Goal: Task Accomplishment & Management: Manage account settings

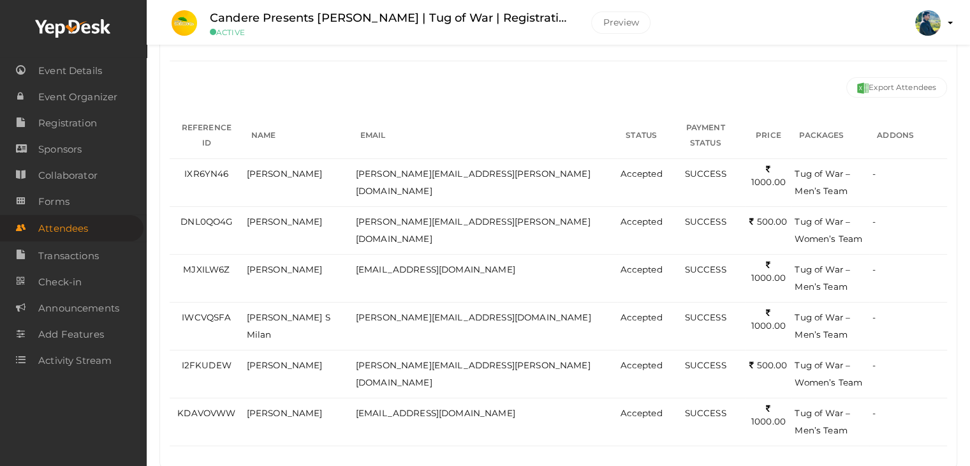
scroll to position [128, 0]
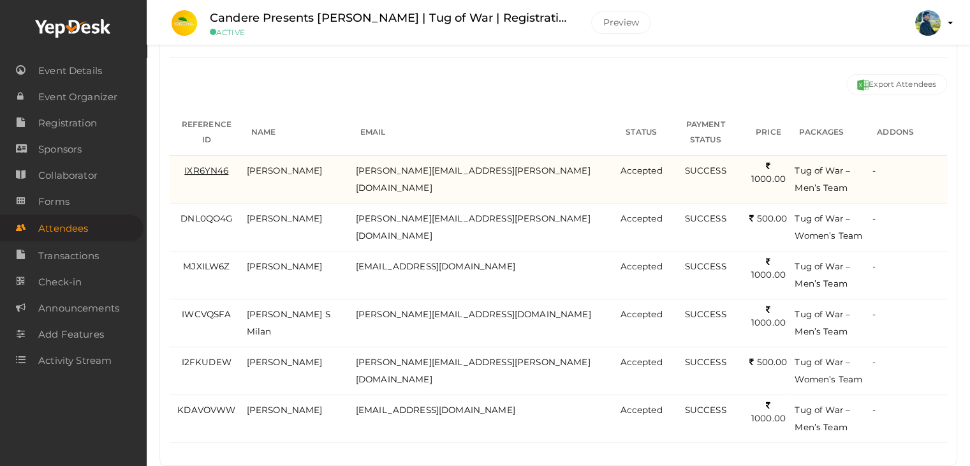
drag, startPoint x: 890, startPoint y: 408, endPoint x: 196, endPoint y: 154, distance: 738.4
click at [196, 155] on tbody "IXR6YN46 Cherian E Paul cherian.paul@wipro.com Accepted SUCCESS 1000.00 NA Tug …" at bounding box center [559, 298] width 778 height 287
click at [196, 165] on span "IXR6YN46" at bounding box center [206, 170] width 44 height 10
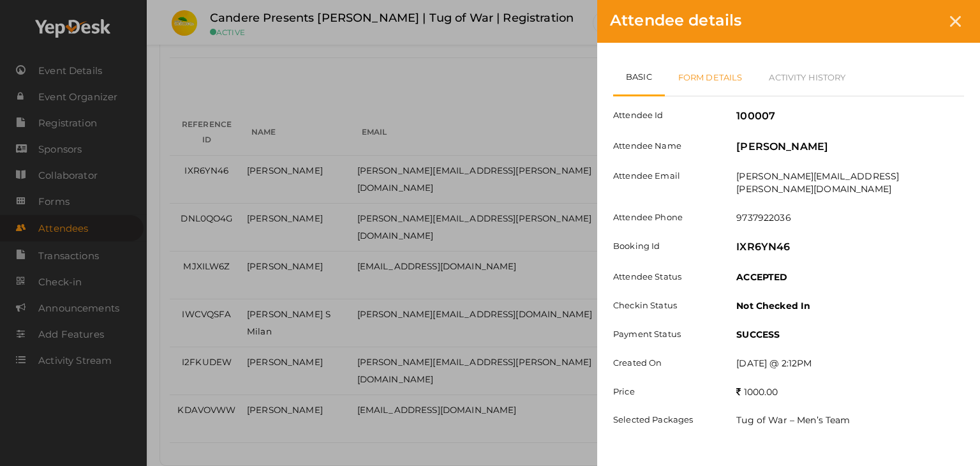
click at [730, 83] on link "Form Details" at bounding box center [710, 77] width 91 height 37
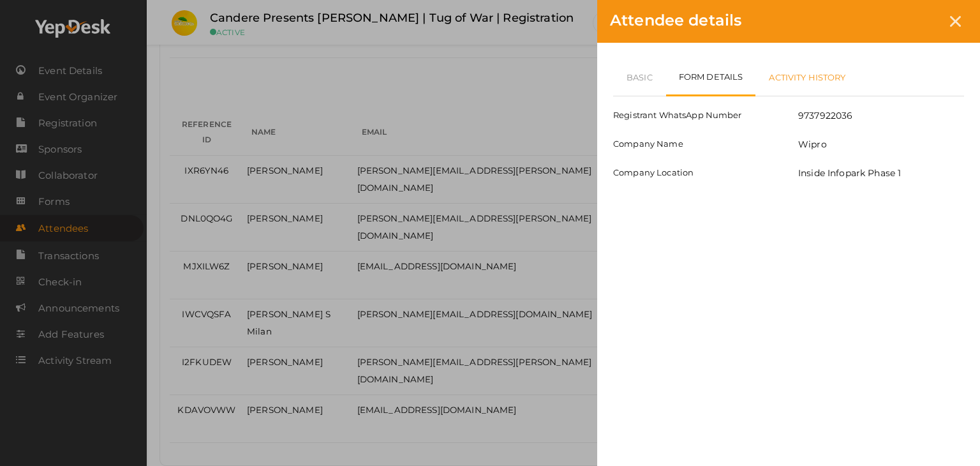
click at [799, 81] on link "Activity History" at bounding box center [806, 77] width 103 height 37
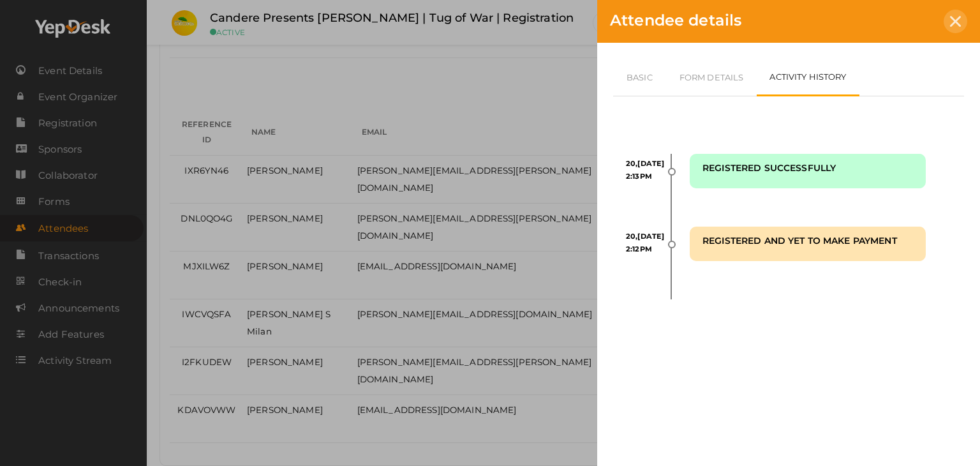
click at [957, 24] on icon at bounding box center [955, 21] width 11 height 11
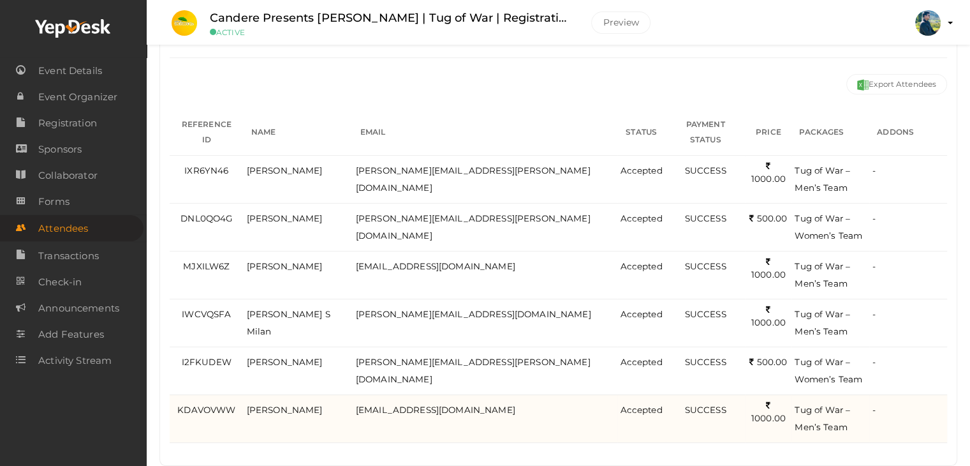
drag, startPoint x: 184, startPoint y: 153, endPoint x: 889, endPoint y: 425, distance: 755.7
click at [891, 424] on tbody "IXR6YN46 Cherian E Paul cherian.paul@wipro.com Accepted SUCCESS 1000.00 NA Tug …" at bounding box center [559, 298] width 778 height 287
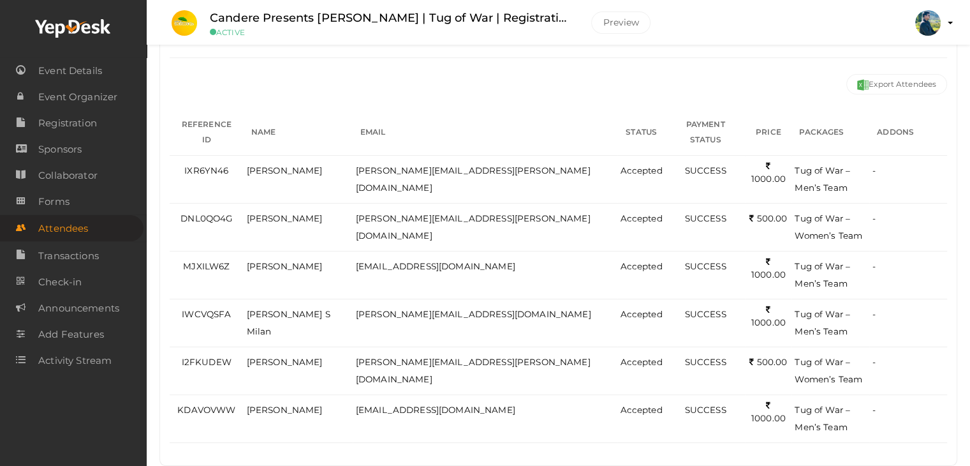
click at [924, 437] on div "Booked for Today Today Tomorrow This Week Custom Date All Attendees All Yet to …" at bounding box center [558, 234] width 797 height 461
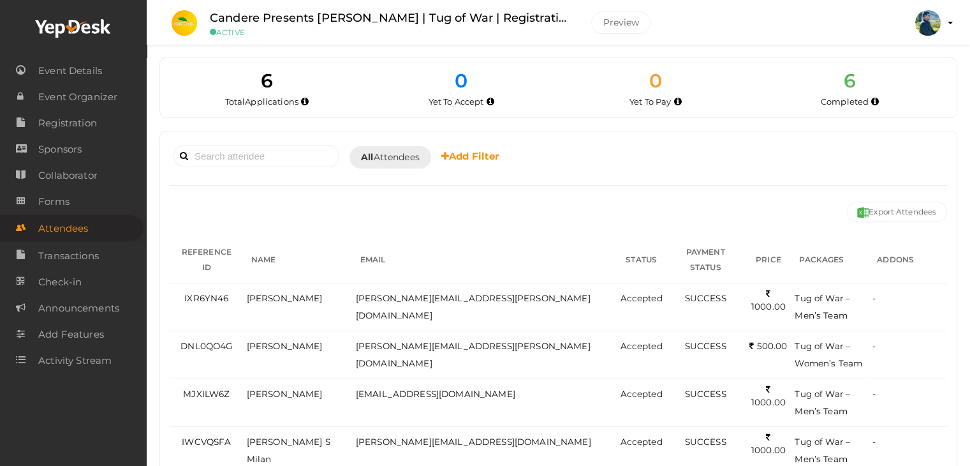
click at [736, 202] on div "Publish to Facebook Resend Invites Attendee Summary 0 attendees selected Desele…" at bounding box center [559, 209] width 778 height 22
